Goal: Information Seeking & Learning: Check status

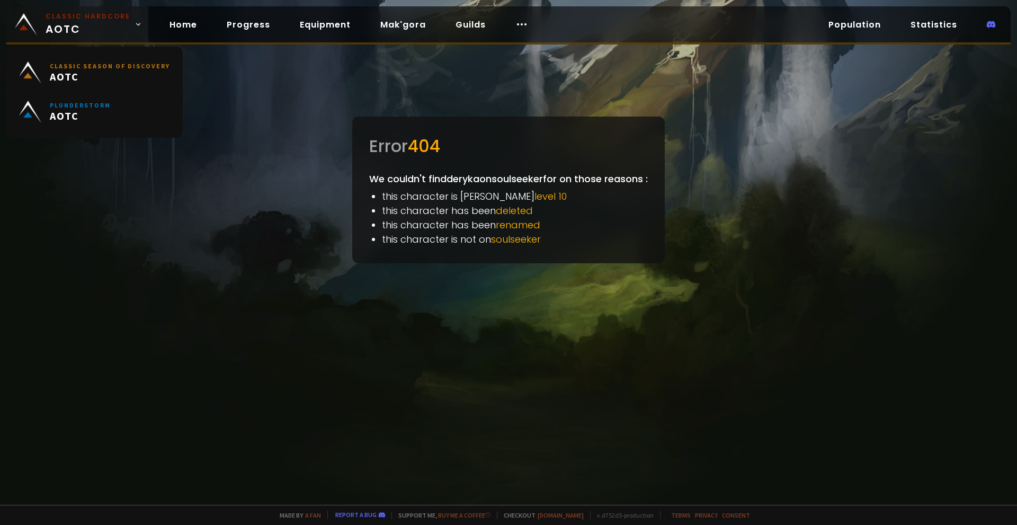
click at [70, 21] on small "Classic Hardcore" at bounding box center [88, 17] width 85 height 10
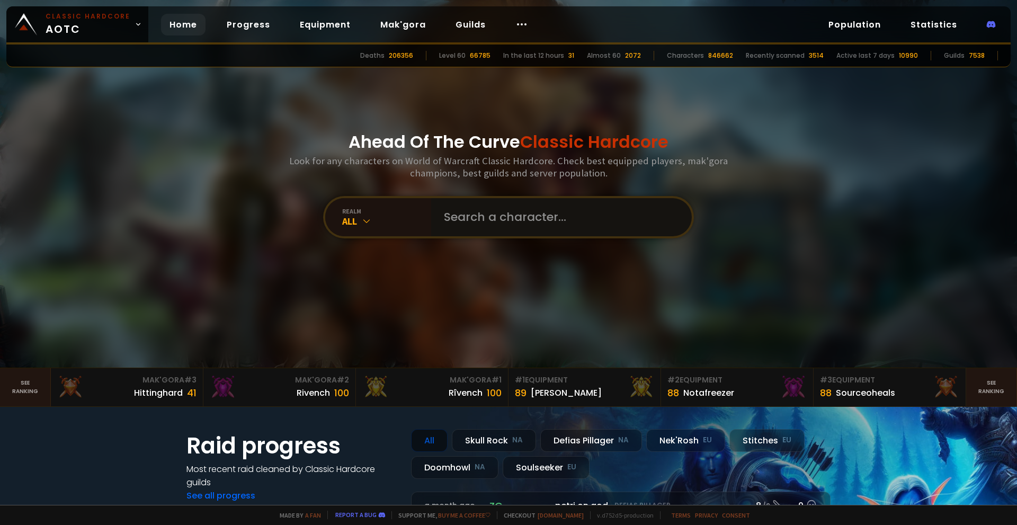
click at [458, 222] on input "text" at bounding box center [559, 217] width 242 height 38
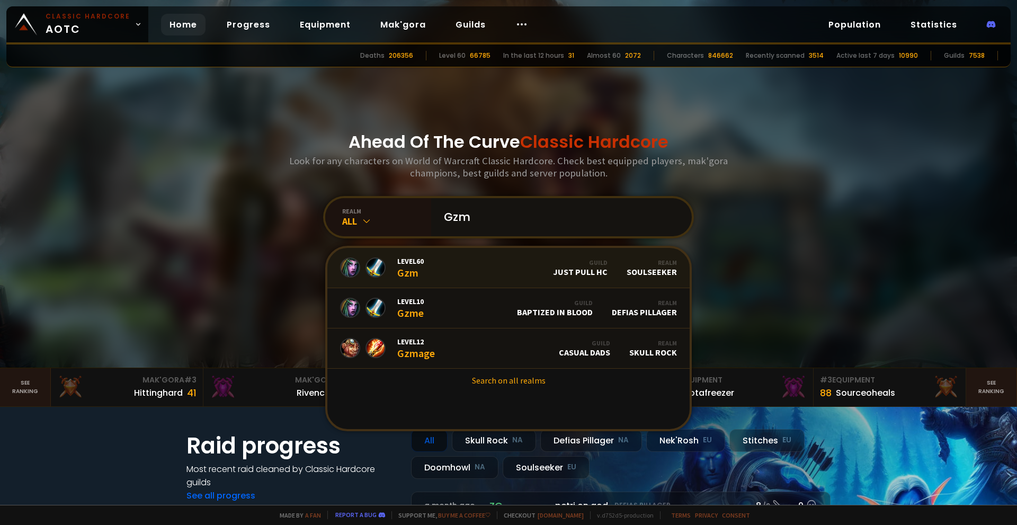
type input "Gzm"
click at [440, 276] on link "Level 60 Gzm Guild Just Pull HC Realm Soulseeker" at bounding box center [508, 268] width 362 height 40
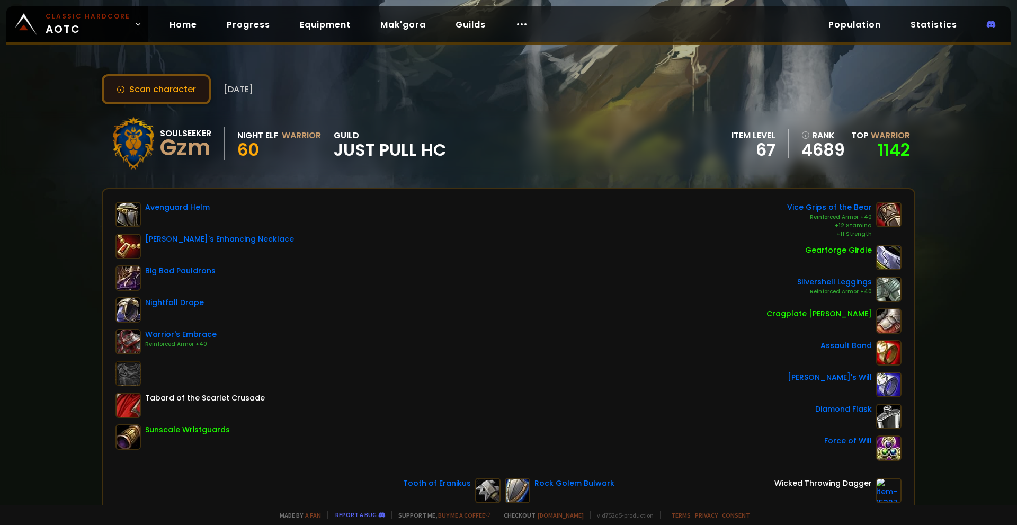
click at [163, 91] on button "Scan character" at bounding box center [156, 89] width 109 height 30
click at [152, 83] on button "Scan character" at bounding box center [156, 89] width 109 height 30
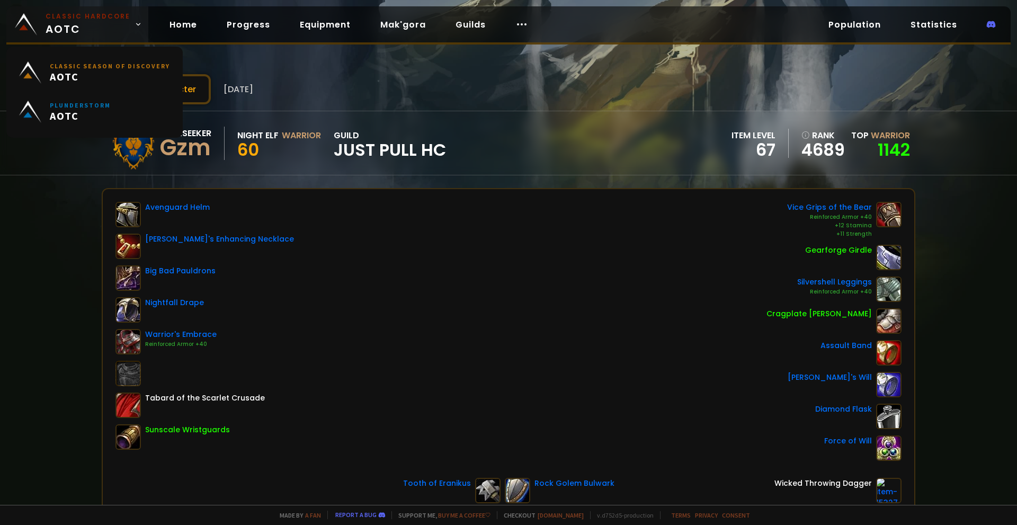
click at [60, 25] on span "Classic Hardcore AOTC" at bounding box center [88, 24] width 85 height 25
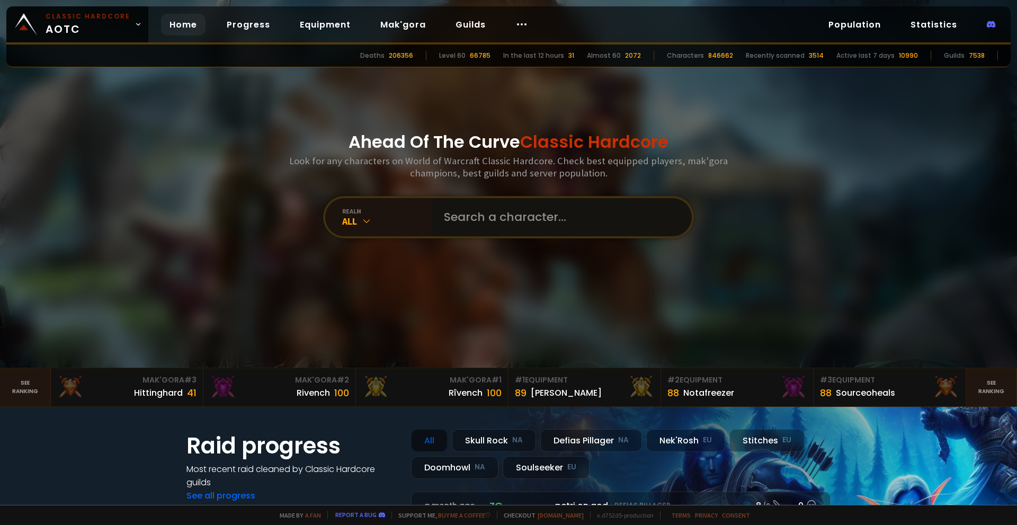
click at [484, 211] on input "text" at bounding box center [559, 217] width 242 height 38
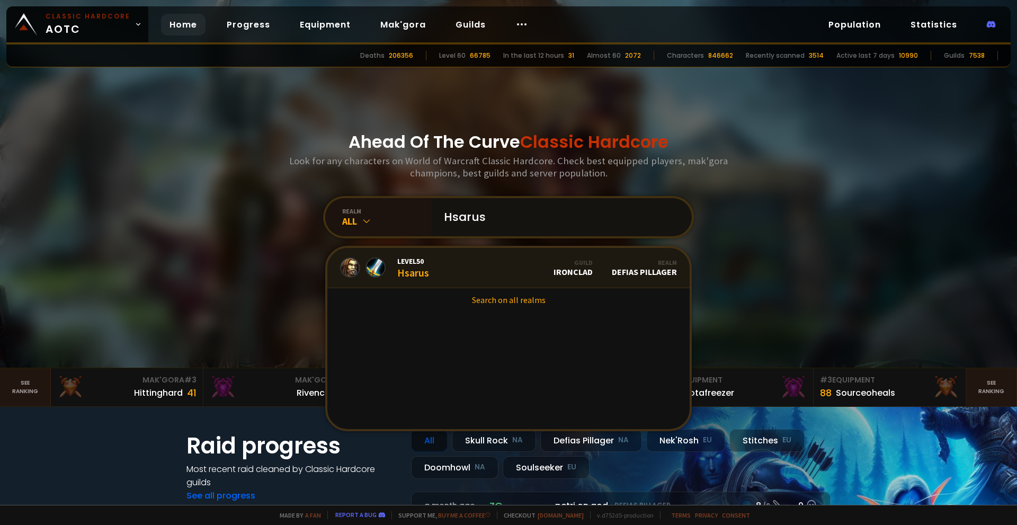
type input "Hsarus"
click at [443, 258] on link "Level 50 Hsarus Guild Ironclad Realm Defias Pillager" at bounding box center [508, 268] width 362 height 40
